Goal: Use online tool/utility: Utilize a website feature to perform a specific function

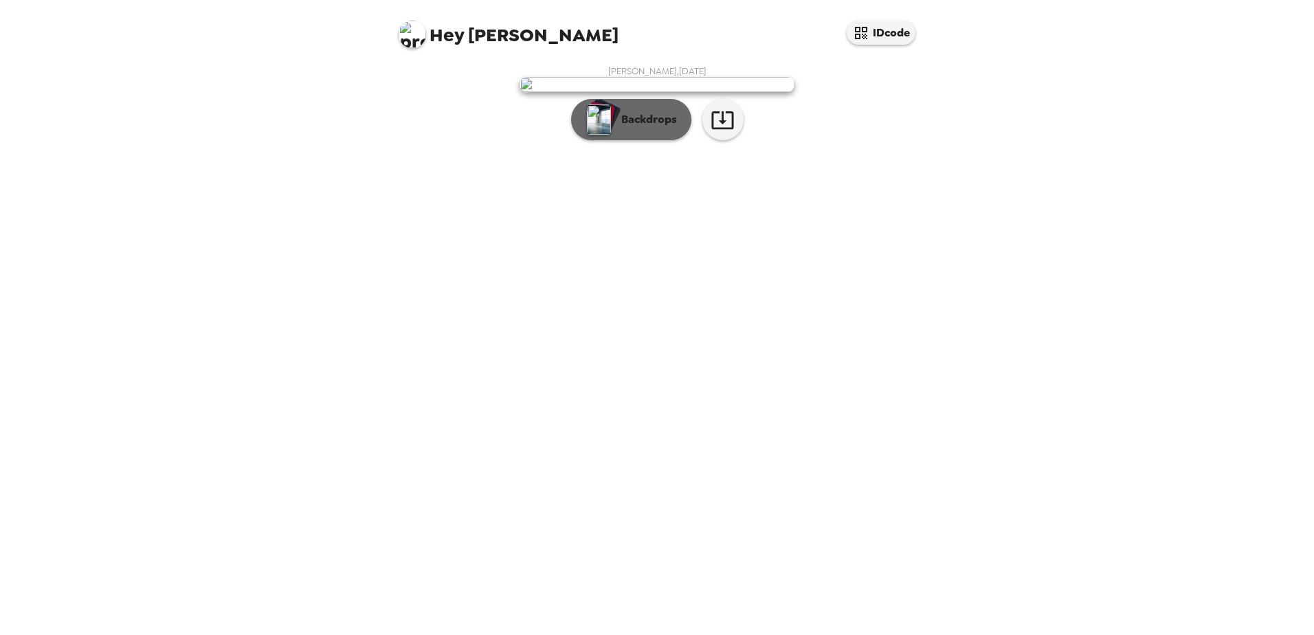
click at [634, 128] on p "Backdrops" at bounding box center [645, 119] width 63 height 16
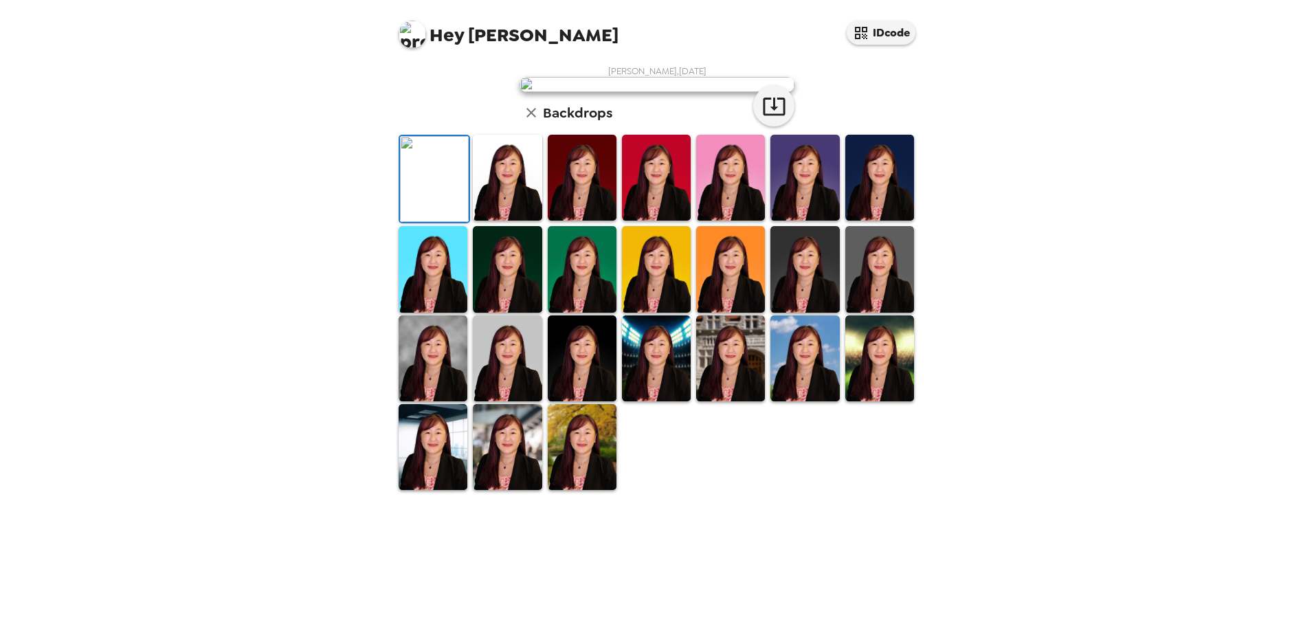
click at [522, 221] on img at bounding box center [507, 178] width 69 height 86
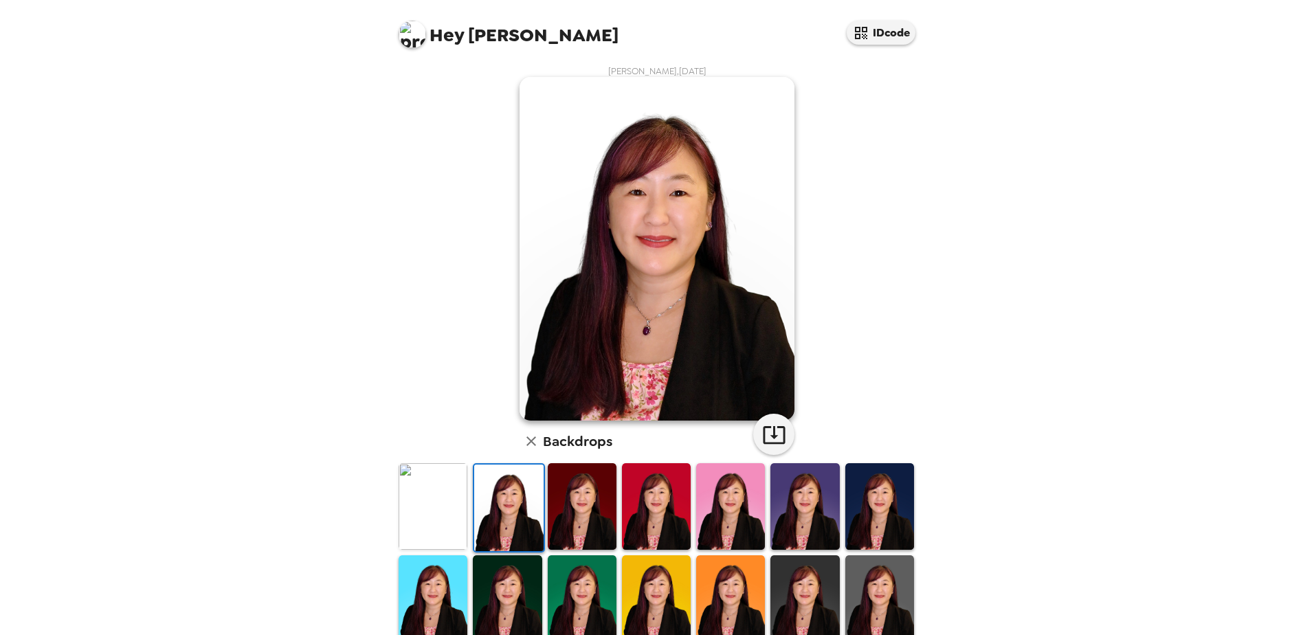
click at [574, 505] on img at bounding box center [582, 506] width 69 height 86
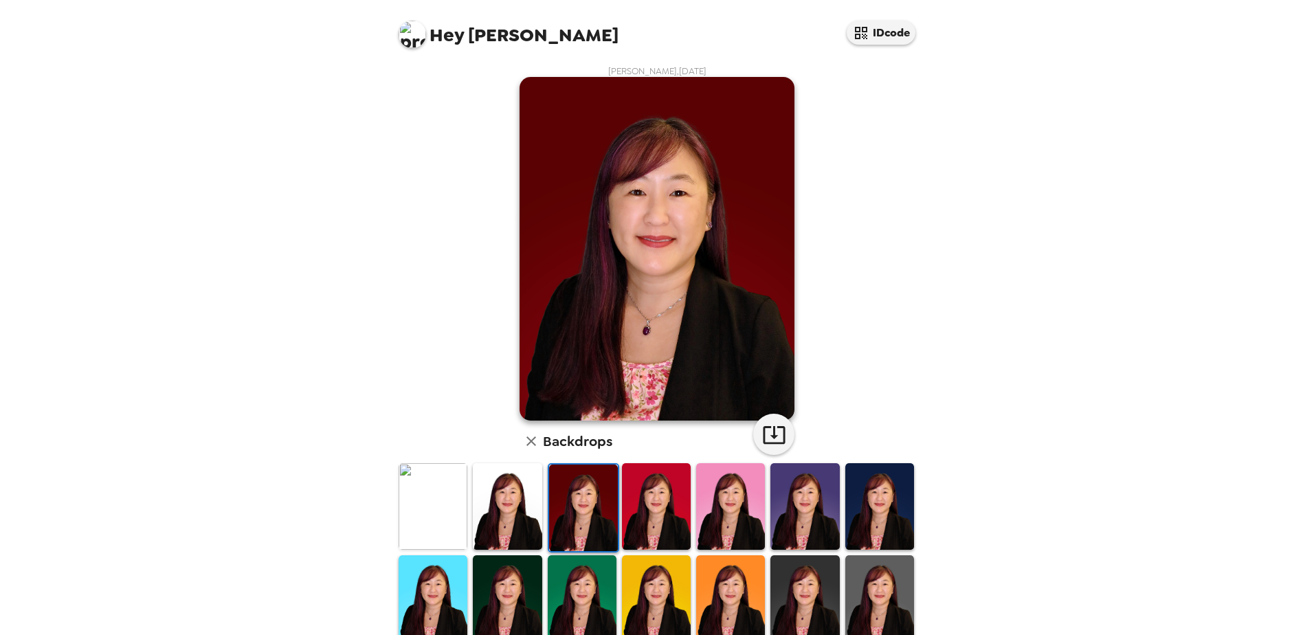
click at [594, 514] on img at bounding box center [583, 508] width 69 height 86
click at [634, 511] on img at bounding box center [656, 506] width 69 height 86
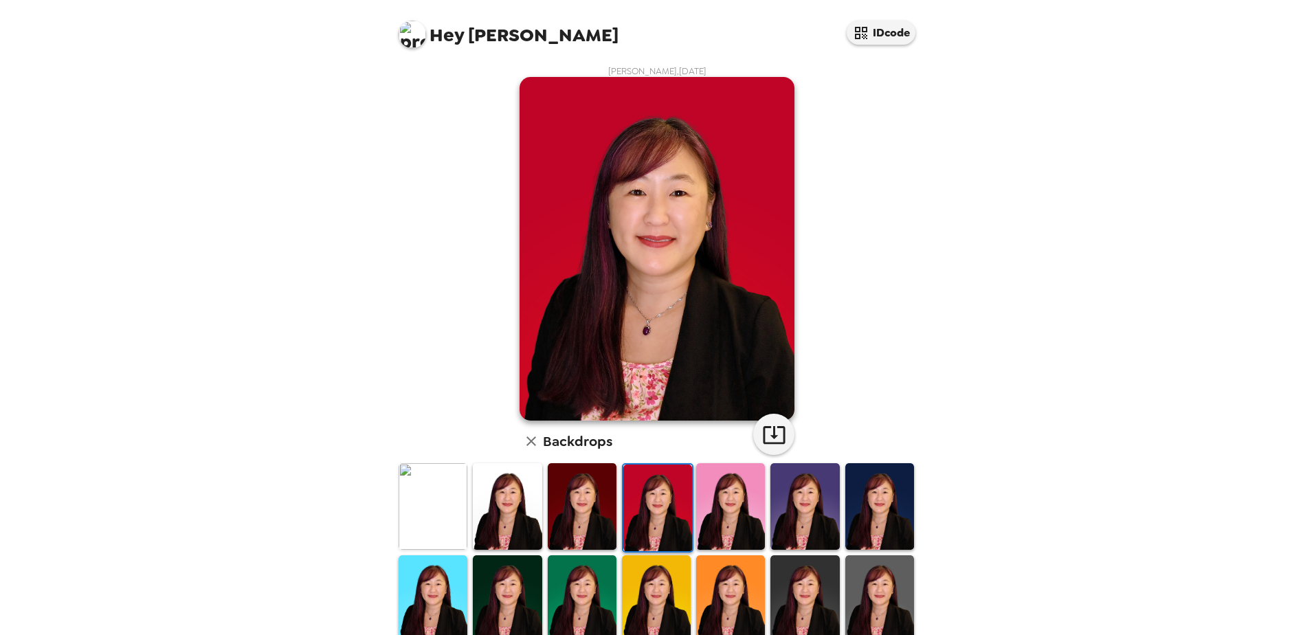
click at [696, 500] on img at bounding box center [730, 506] width 69 height 86
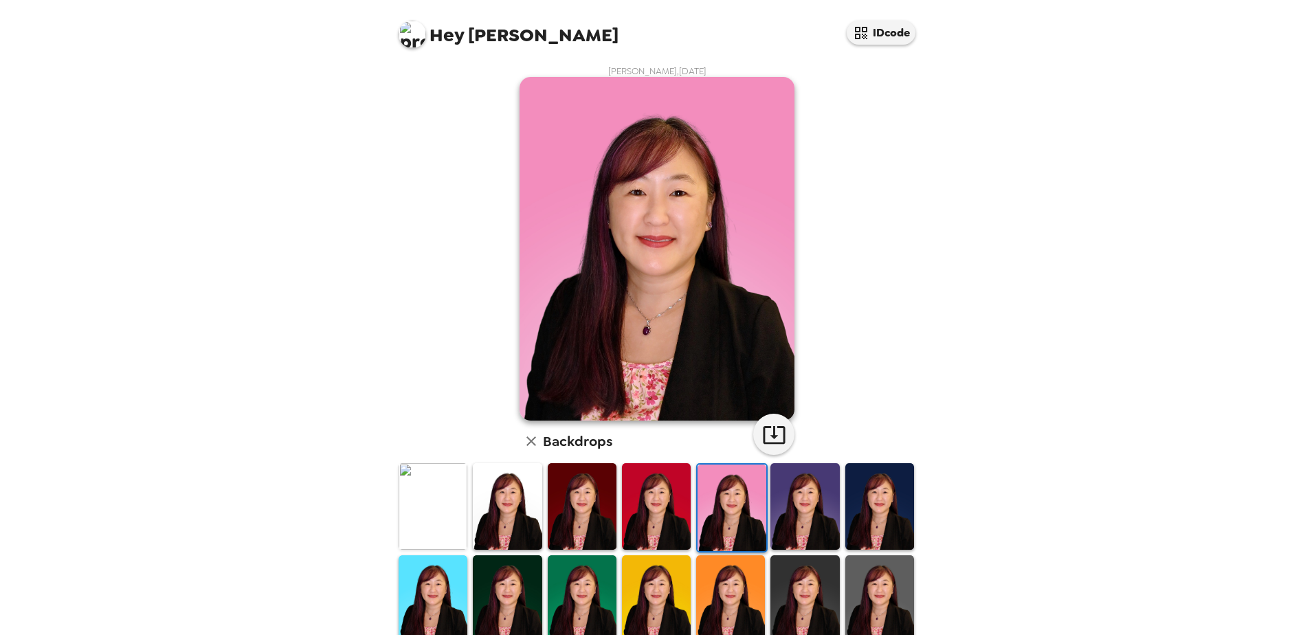
click at [726, 497] on img at bounding box center [731, 508] width 69 height 86
click at [801, 489] on img at bounding box center [804, 506] width 69 height 86
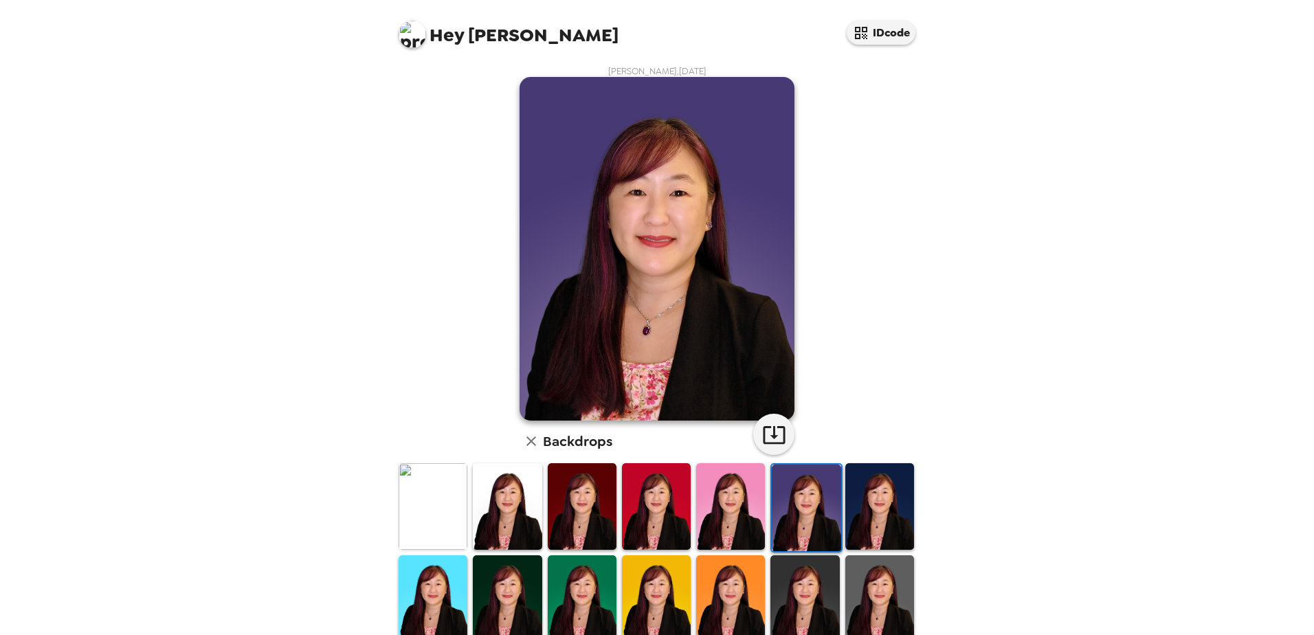
drag, startPoint x: 882, startPoint y: 496, endPoint x: 875, endPoint y: 502, distance: 8.8
click at [882, 497] on img at bounding box center [879, 506] width 69 height 86
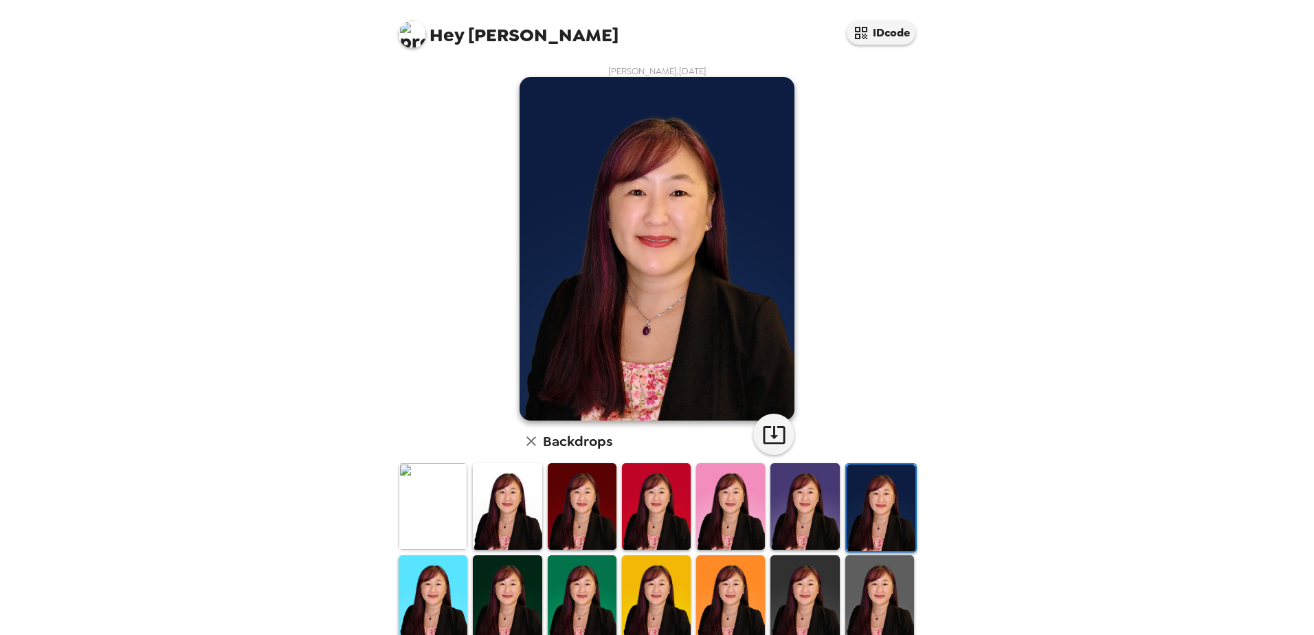
click at [853, 505] on img at bounding box center [881, 508] width 69 height 86
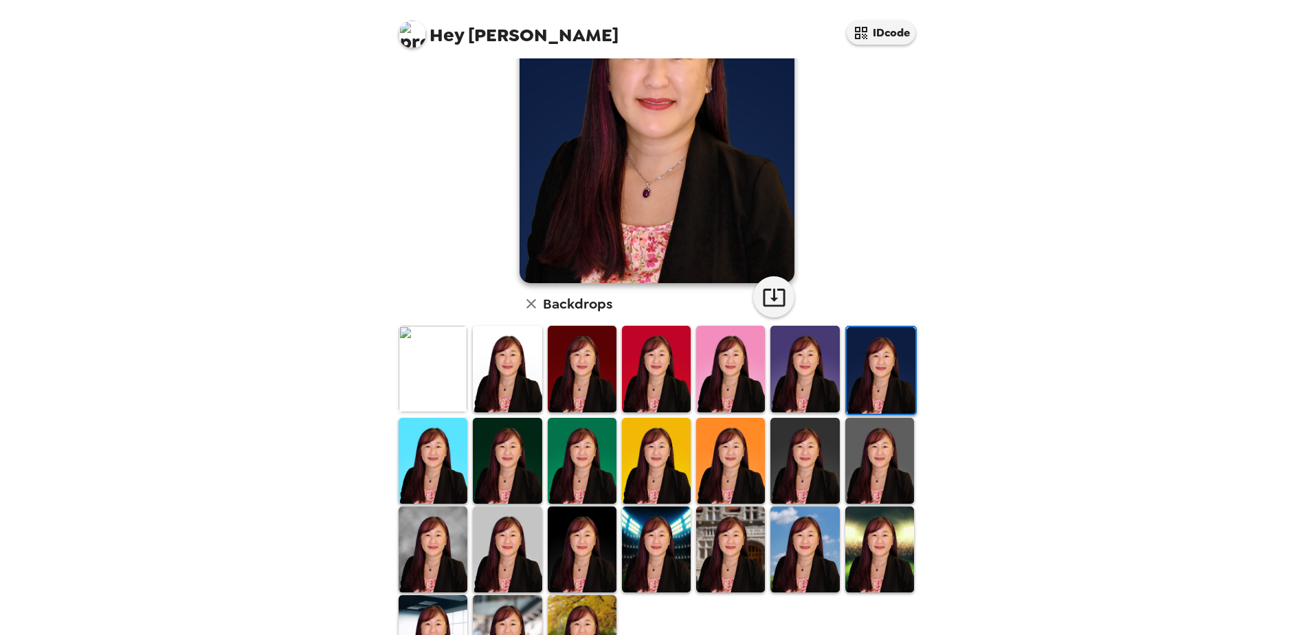
click at [427, 491] on img at bounding box center [433, 461] width 69 height 86
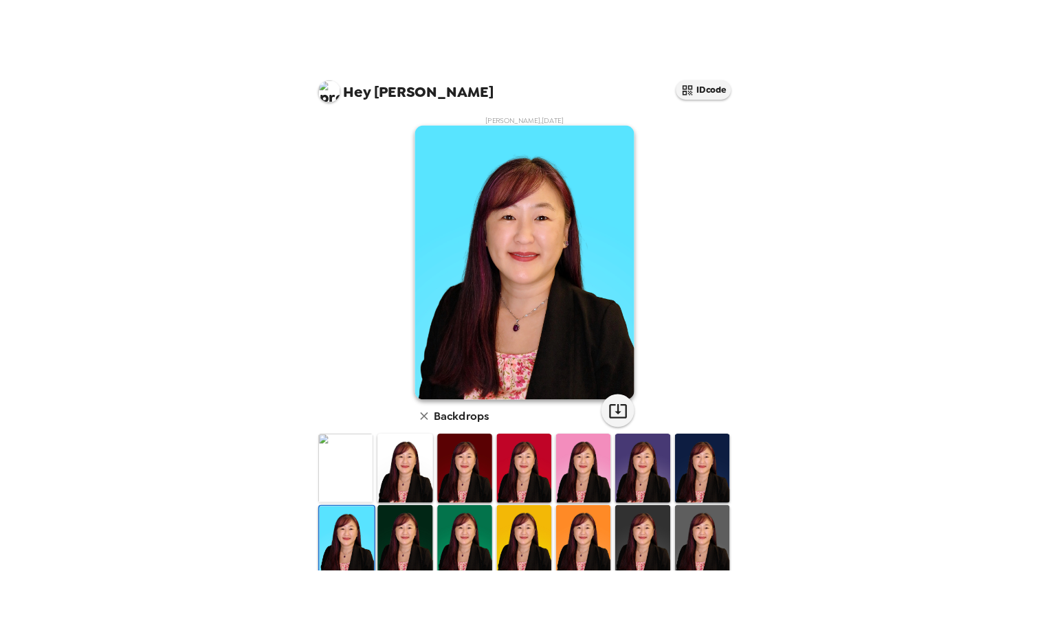
scroll to position [69, 0]
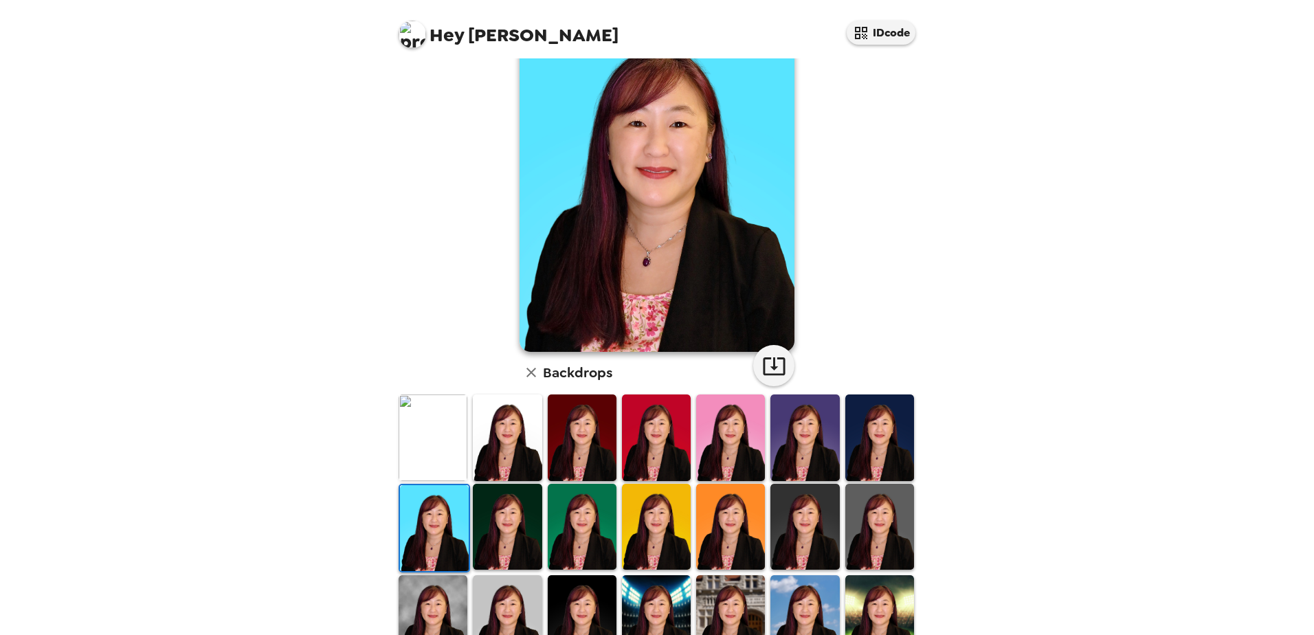
click at [507, 533] on img at bounding box center [507, 527] width 69 height 86
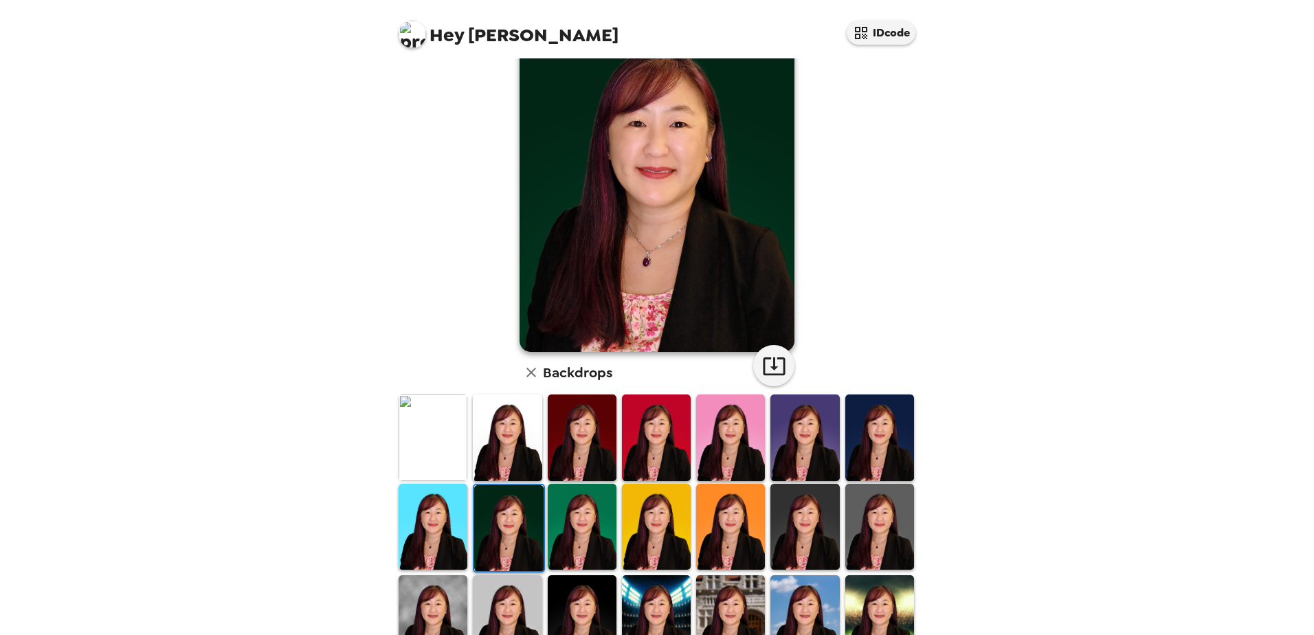
click at [589, 527] on img at bounding box center [582, 527] width 69 height 86
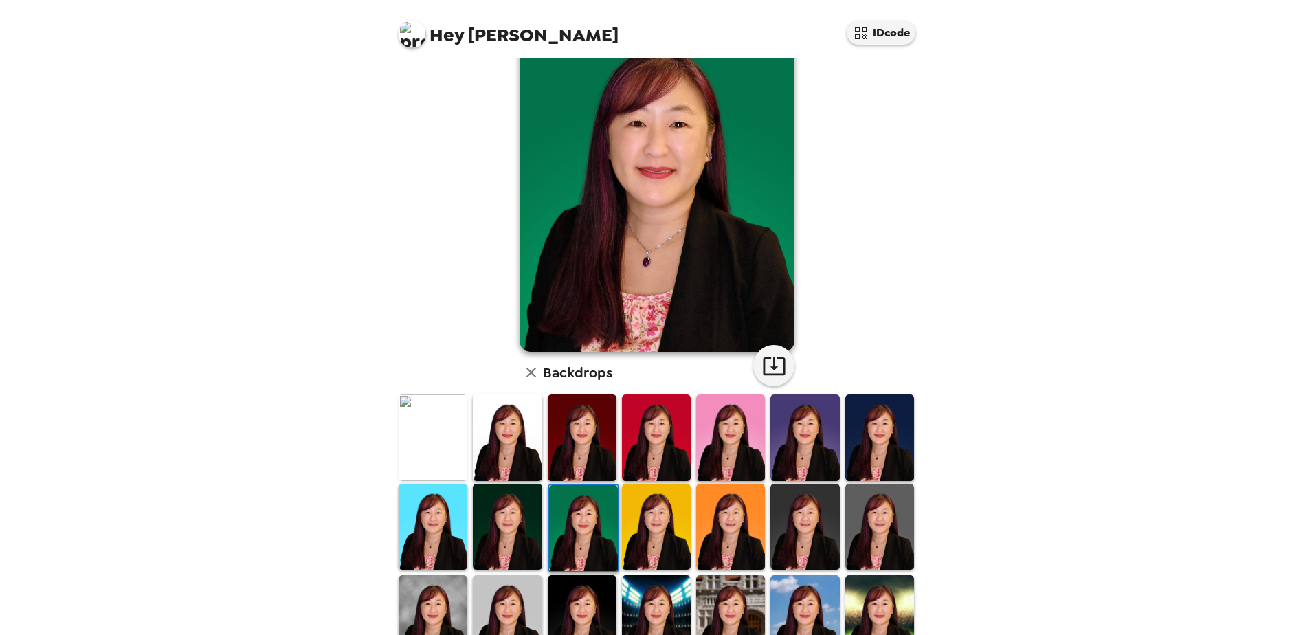
click at [627, 533] on img at bounding box center [656, 527] width 69 height 86
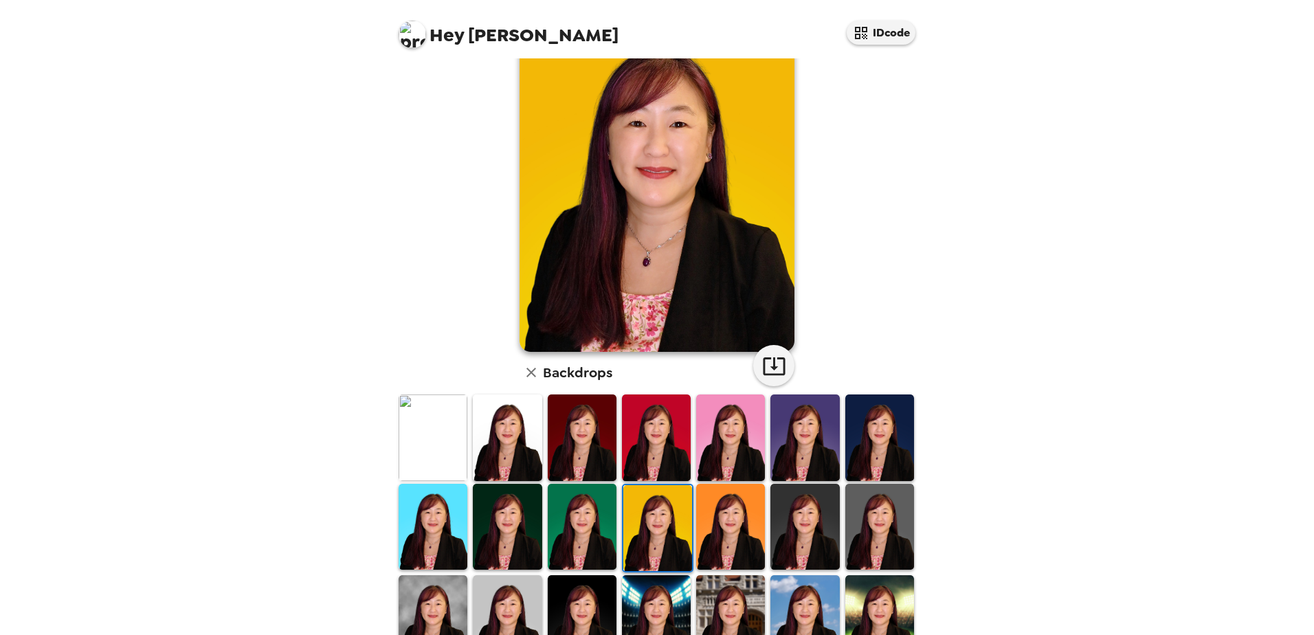
click at [715, 528] on img at bounding box center [730, 527] width 69 height 86
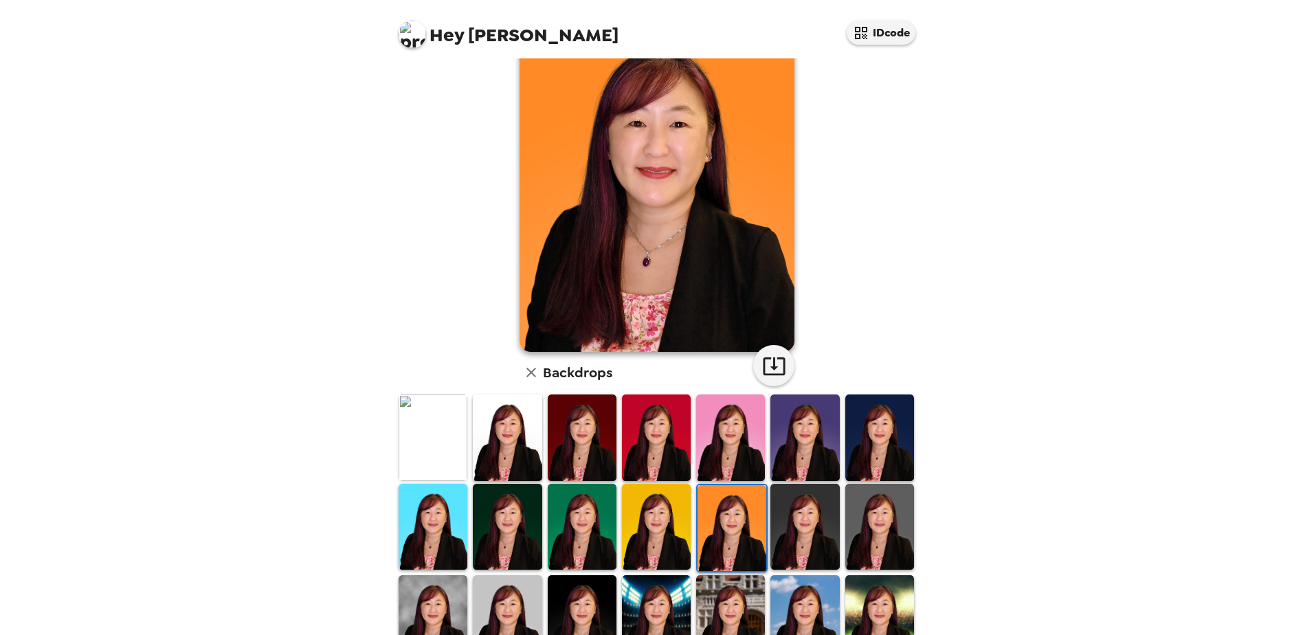
click at [779, 522] on img at bounding box center [804, 527] width 69 height 86
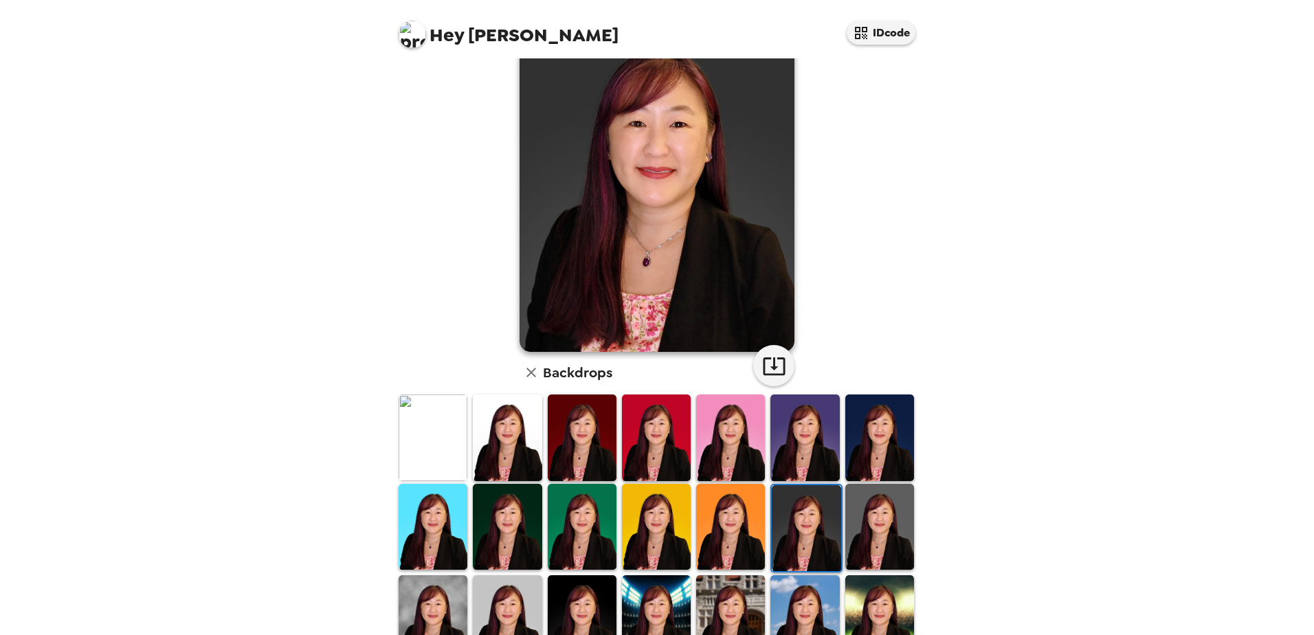
click at [863, 517] on img at bounding box center [879, 527] width 69 height 86
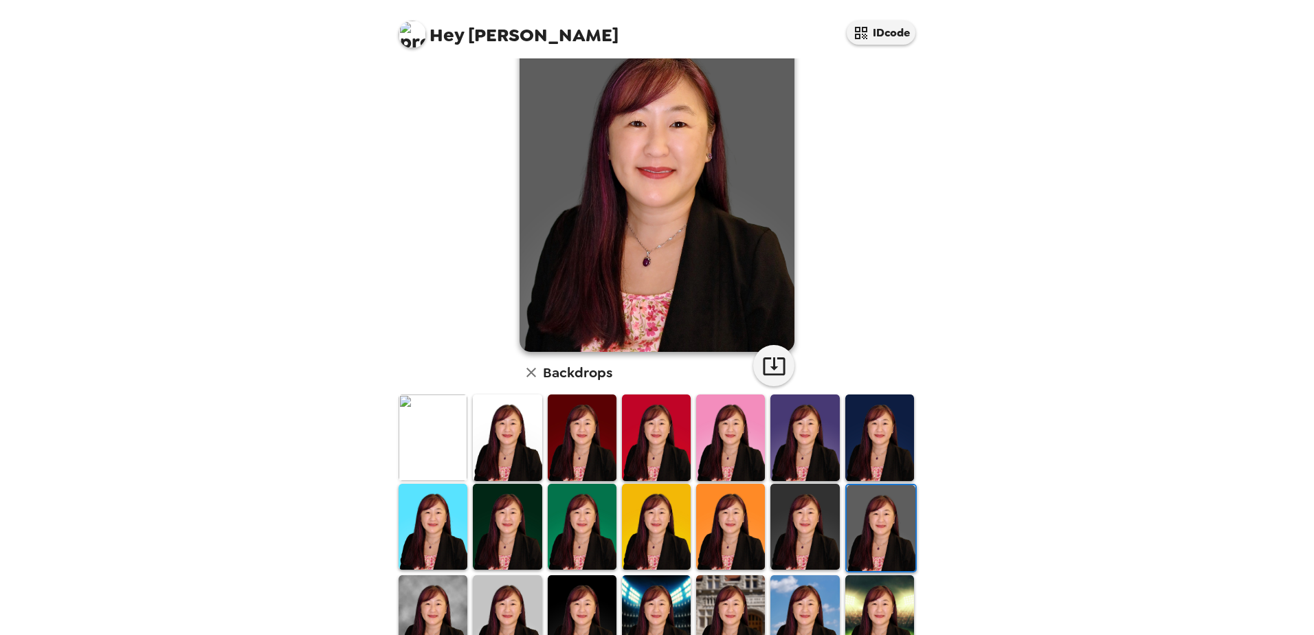
click at [448, 598] on img at bounding box center [433, 618] width 69 height 86
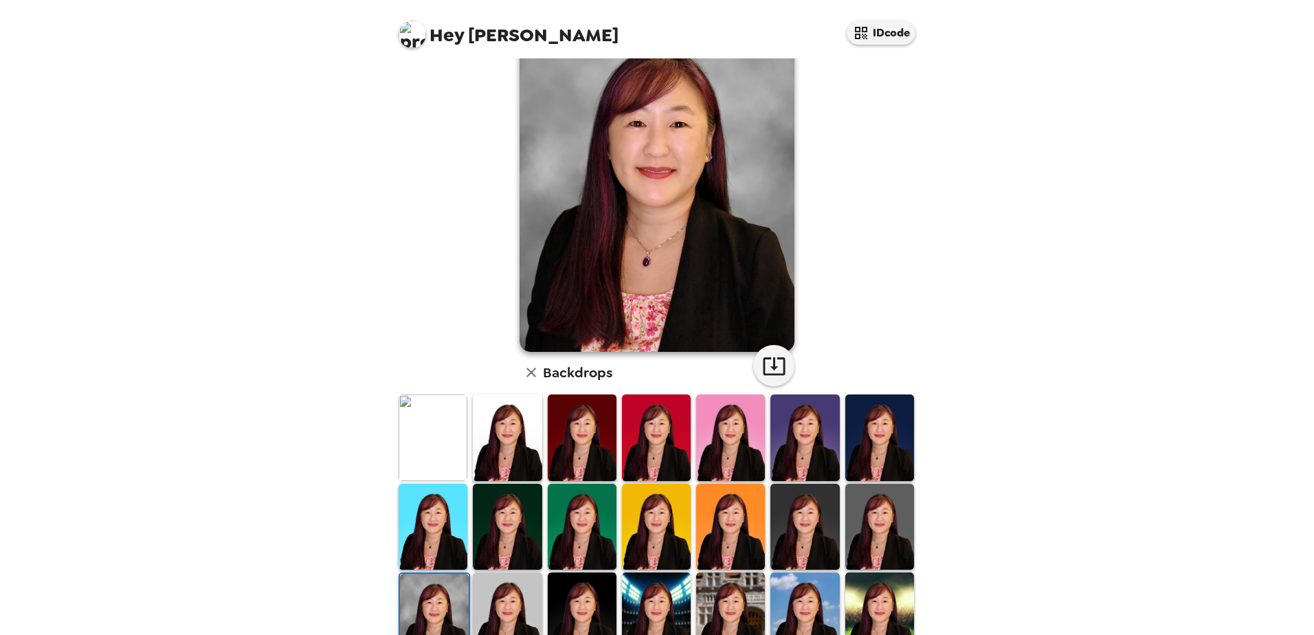
click at [484, 600] on img at bounding box center [507, 615] width 69 height 86
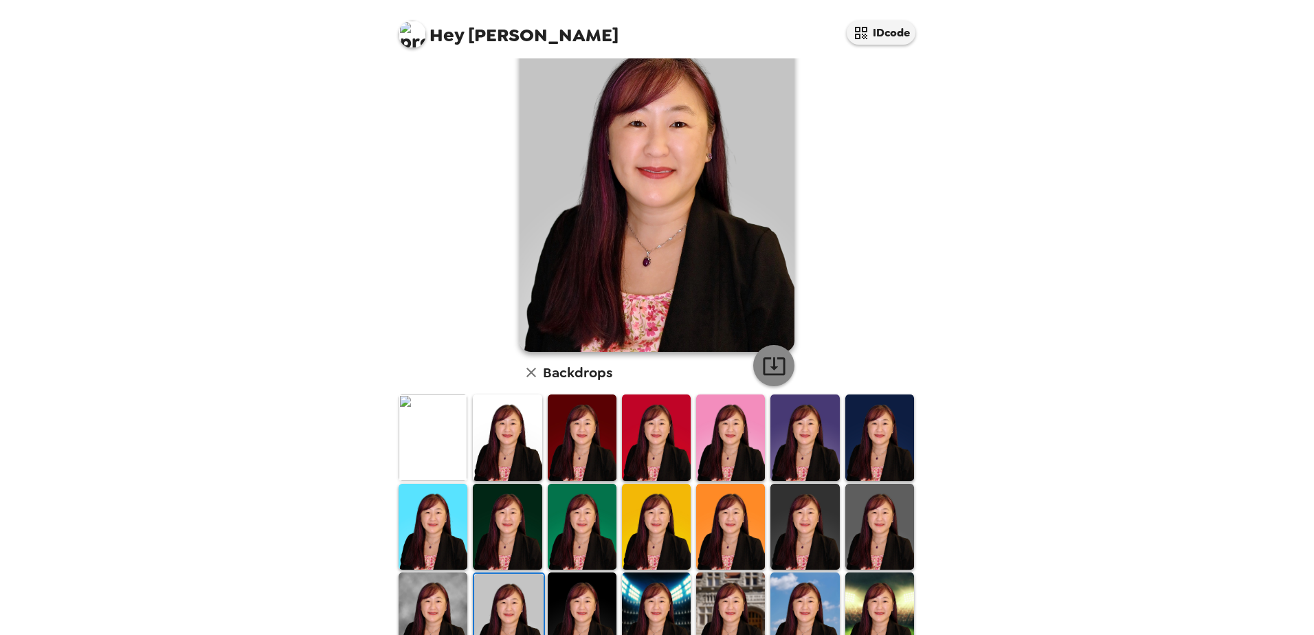
click at [763, 378] on button "button" at bounding box center [773, 365] width 41 height 41
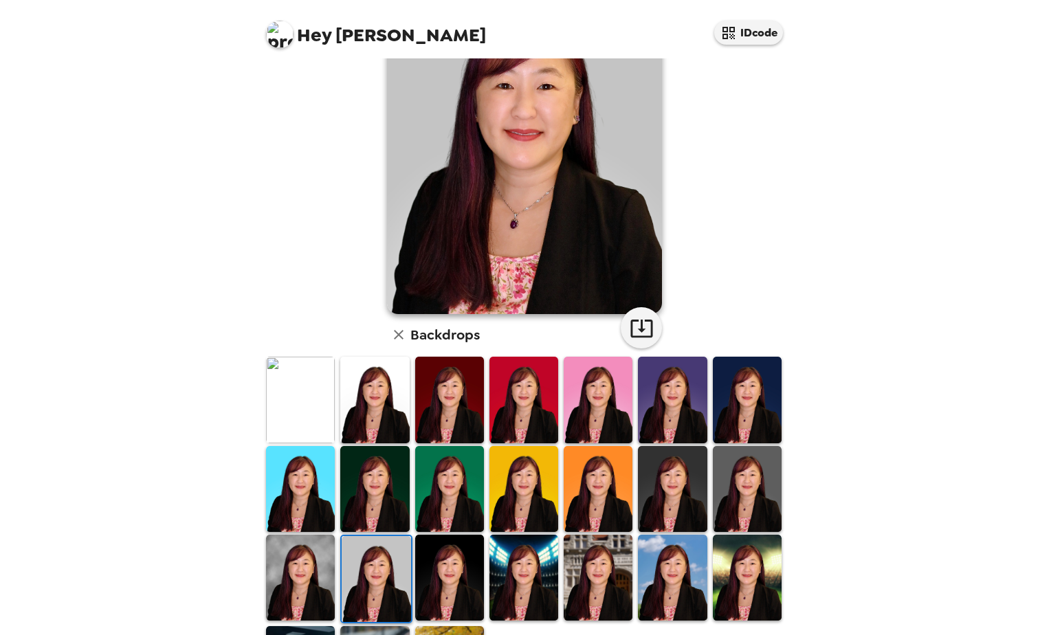
scroll to position [137, 0]
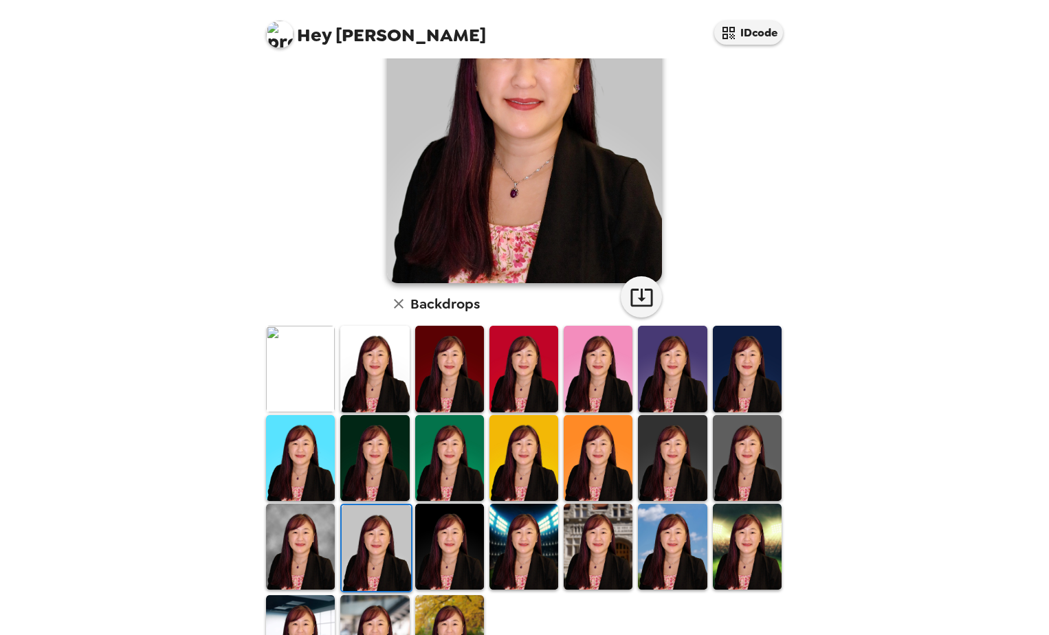
click at [449, 548] on img at bounding box center [449, 547] width 69 height 86
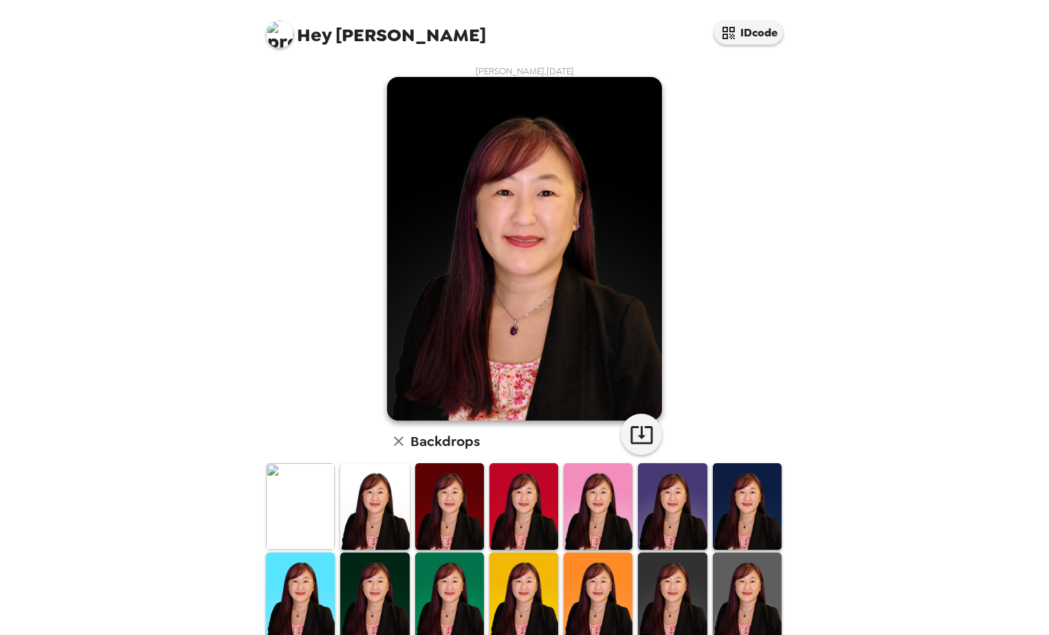
scroll to position [69, 0]
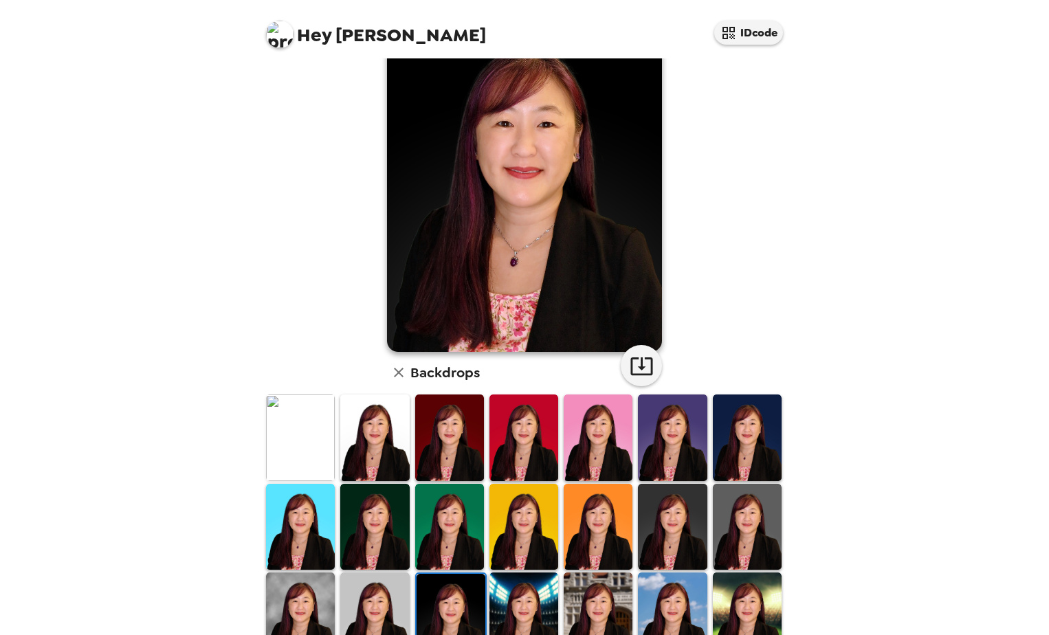
click at [513, 606] on img at bounding box center [523, 615] width 69 height 86
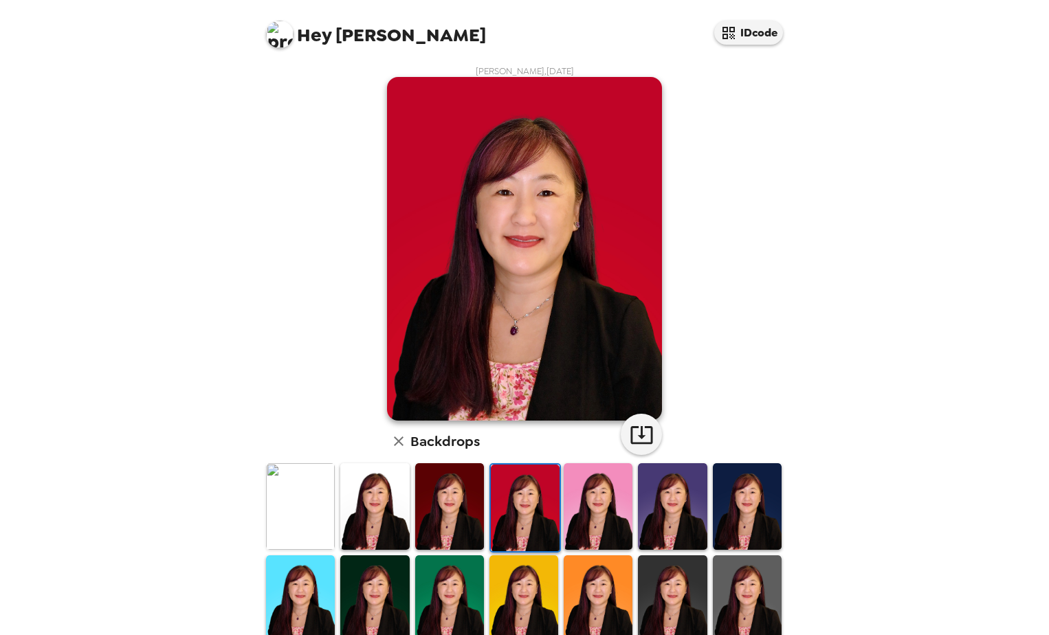
click at [572, 507] on img at bounding box center [597, 506] width 69 height 86
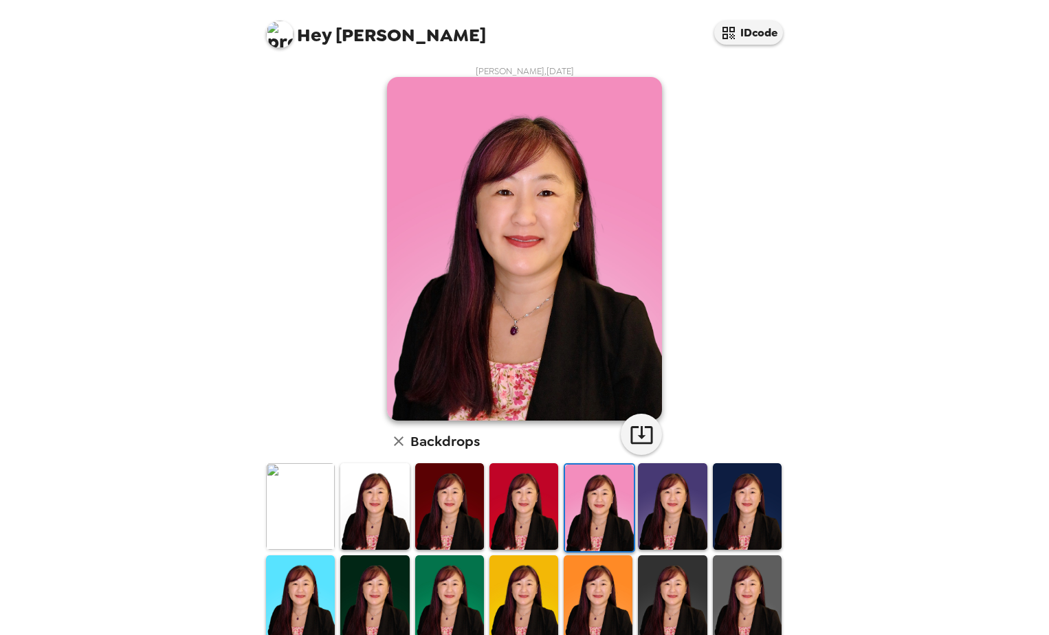
click at [647, 506] on img at bounding box center [672, 506] width 69 height 86
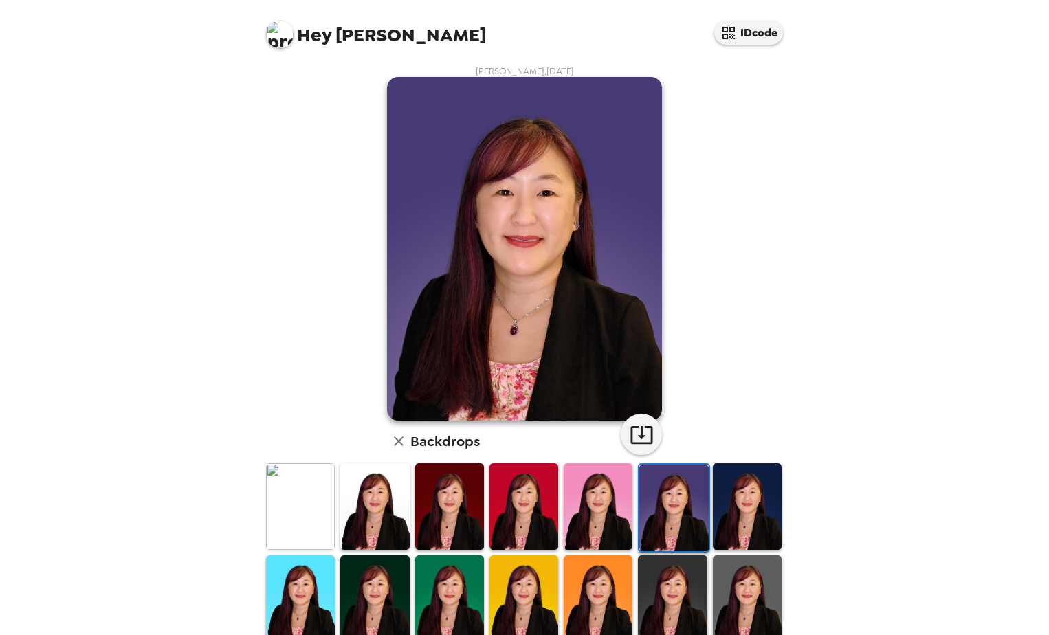
click at [742, 506] on img at bounding box center [747, 506] width 69 height 86
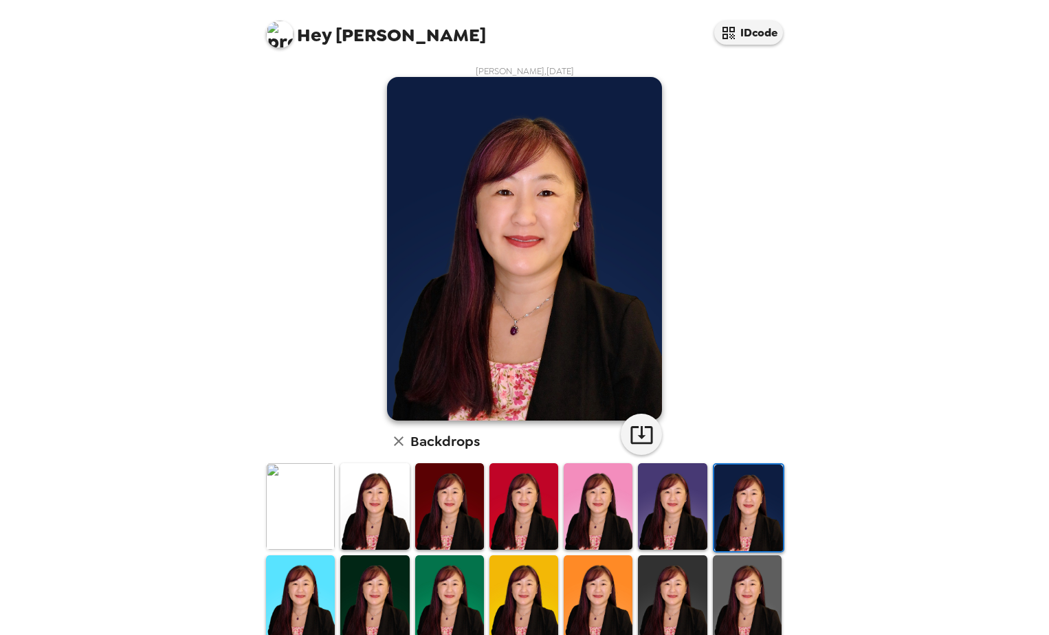
click at [308, 585] on img at bounding box center [300, 598] width 69 height 86
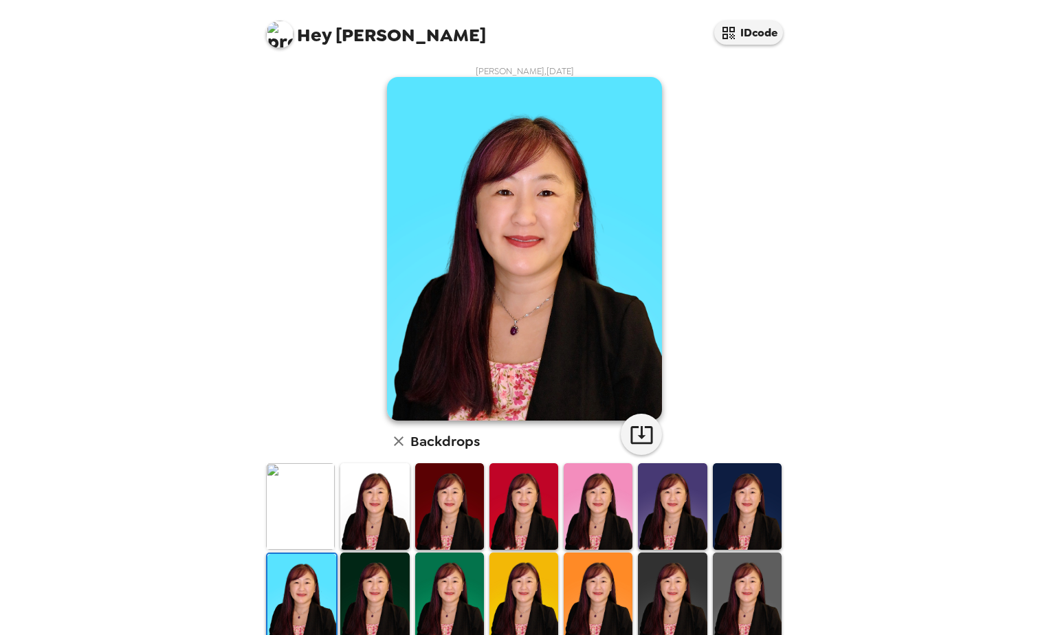
click at [391, 582] on img at bounding box center [374, 595] width 69 height 86
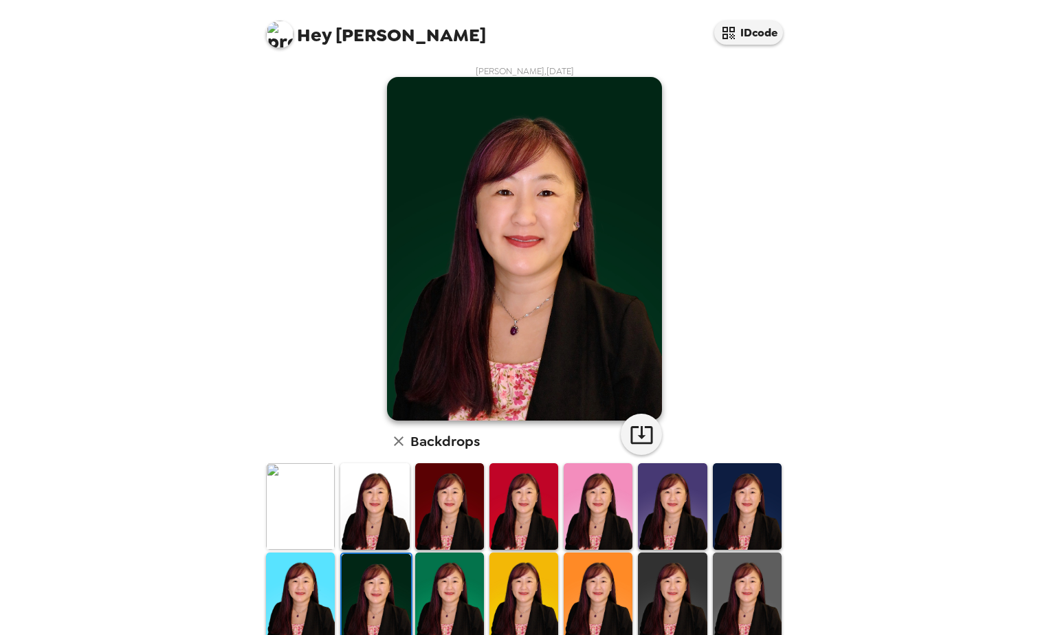
click at [310, 585] on img at bounding box center [300, 595] width 69 height 86
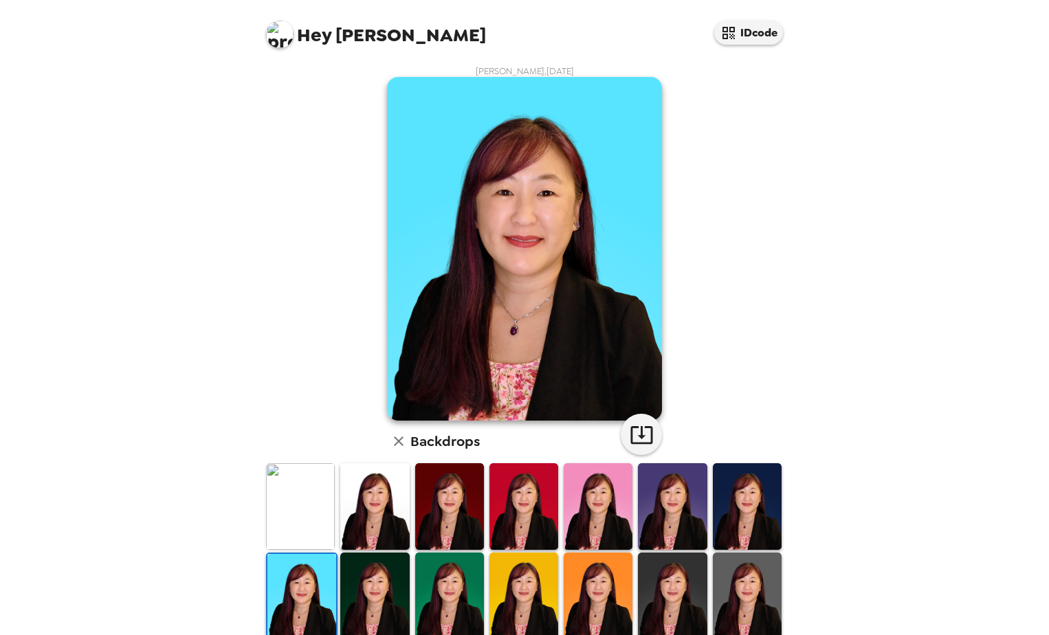
click at [390, 586] on img at bounding box center [374, 595] width 69 height 86
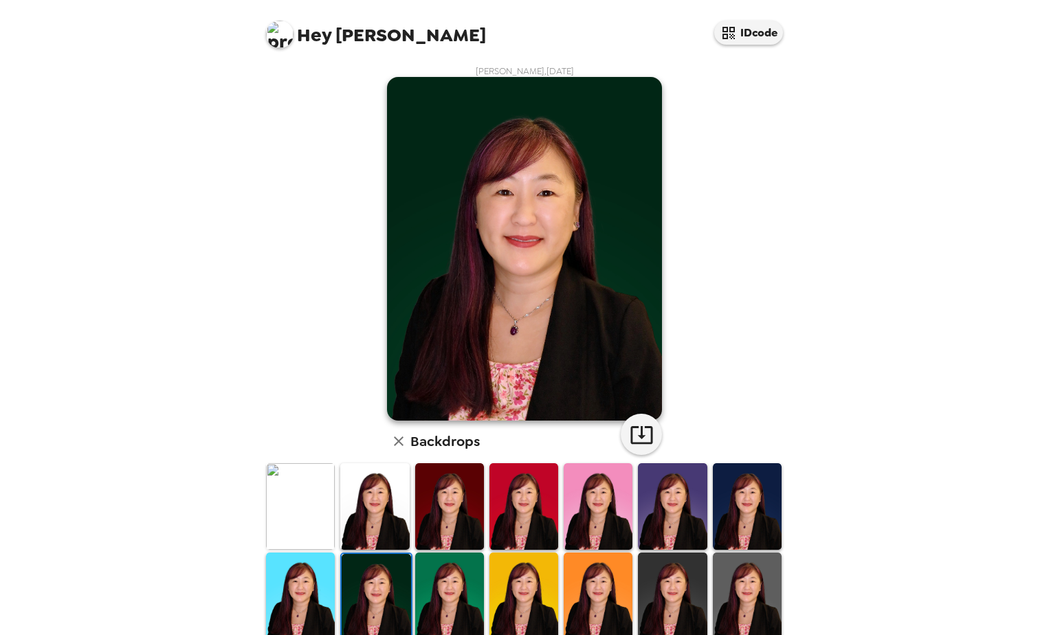
click at [472, 585] on img at bounding box center [449, 595] width 69 height 86
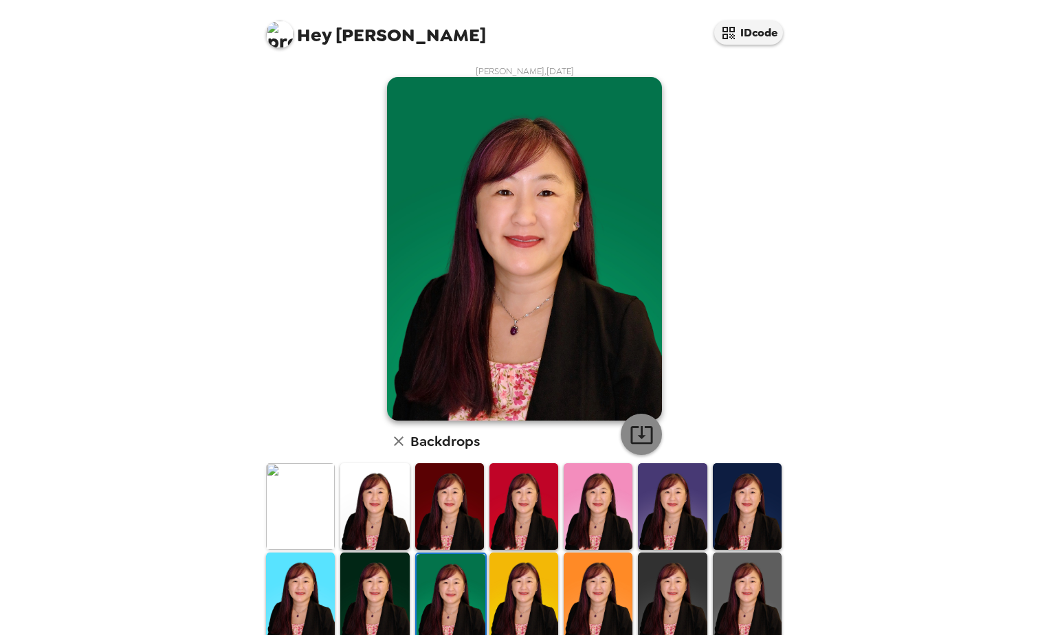
click at [636, 444] on icon "button" at bounding box center [641, 435] width 22 height 18
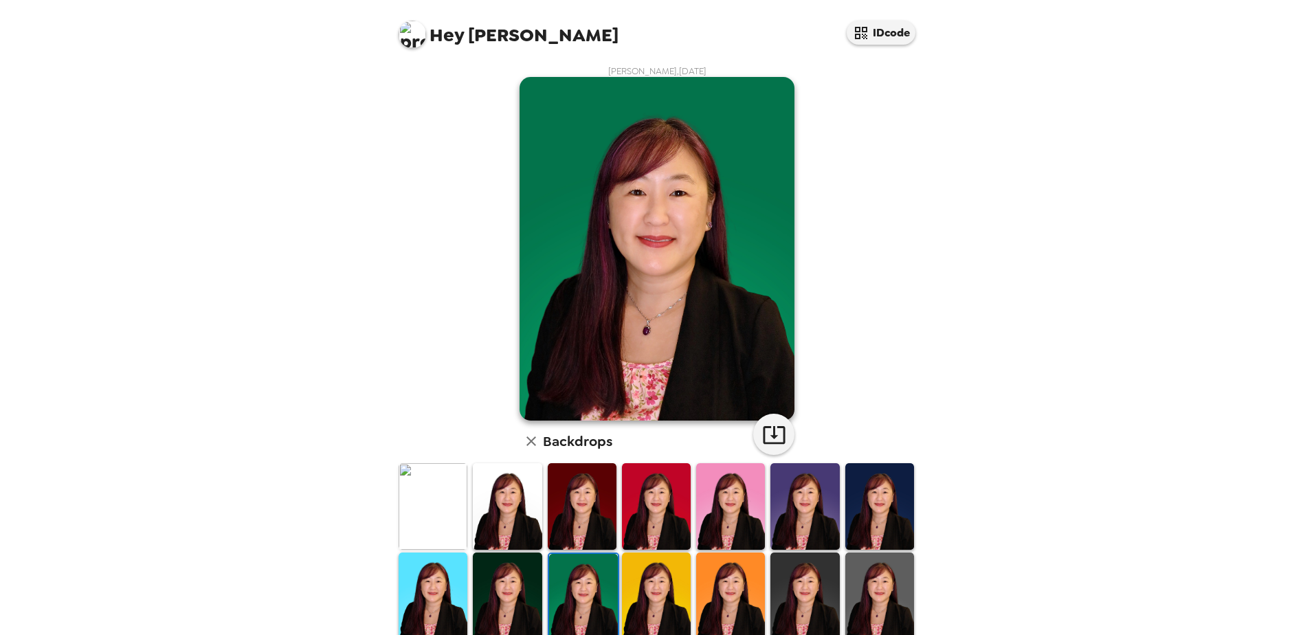
drag, startPoint x: 677, startPoint y: 577, endPoint x: 667, endPoint y: 580, distance: 10.2
click at [677, 577] on img at bounding box center [656, 595] width 69 height 86
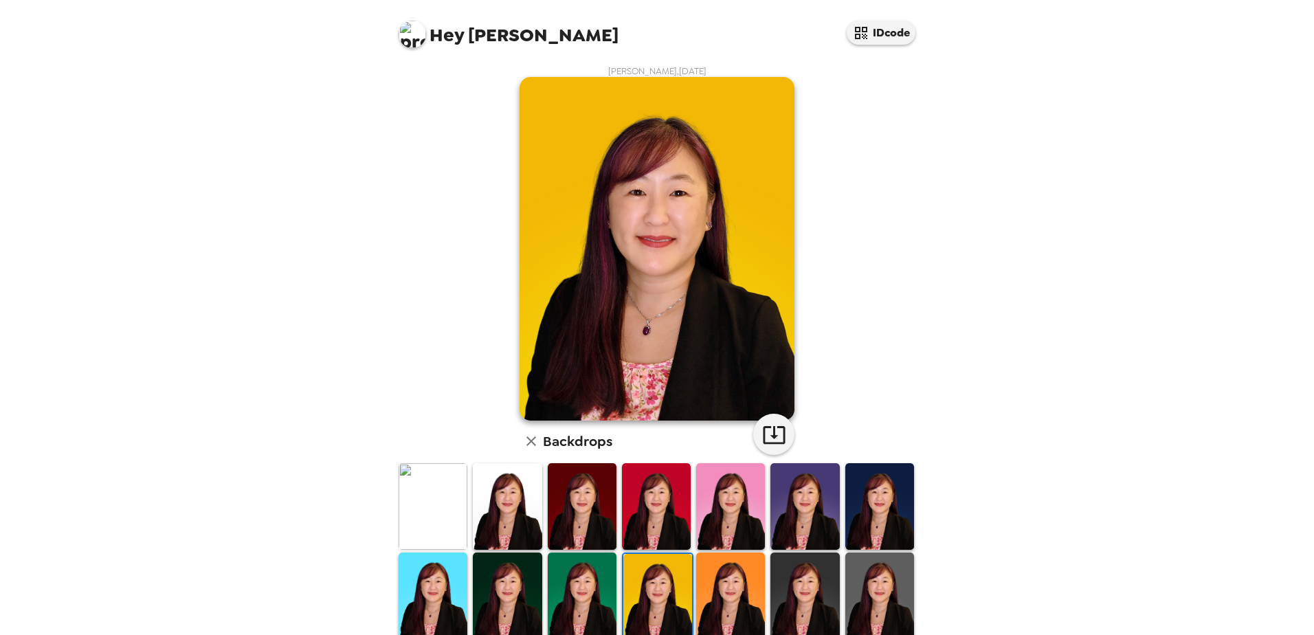
click at [716, 586] on img at bounding box center [730, 595] width 69 height 86
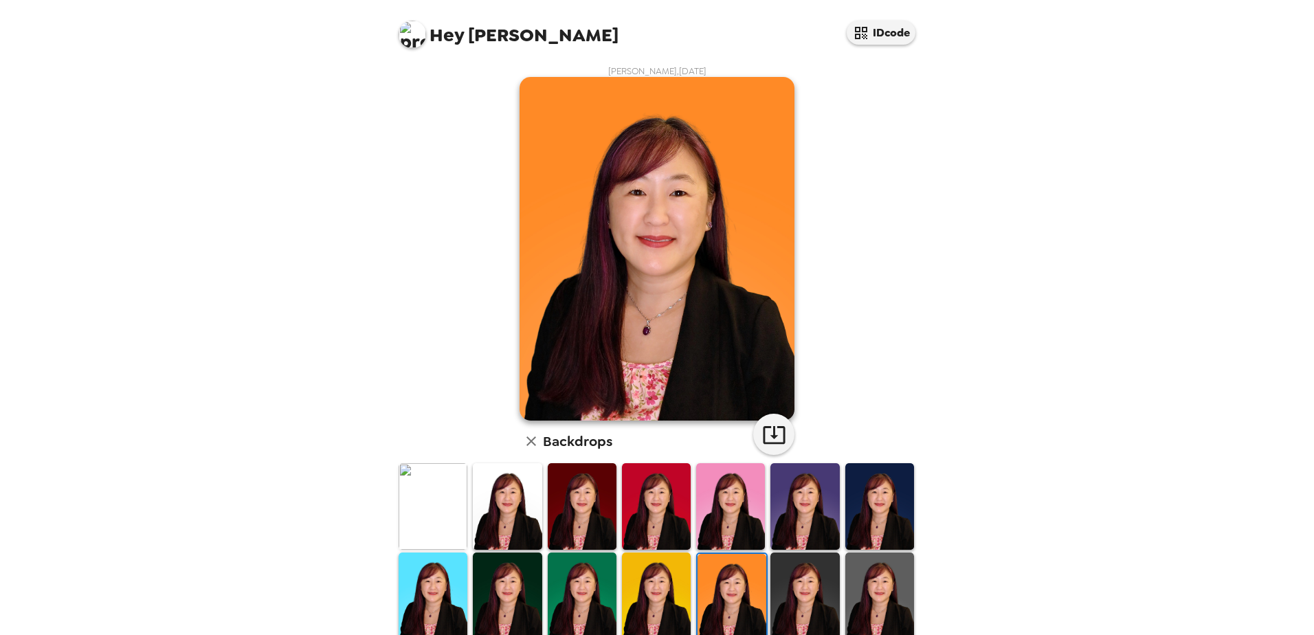
click at [798, 584] on img at bounding box center [804, 595] width 69 height 86
